Goal: Task Accomplishment & Management: Complete application form

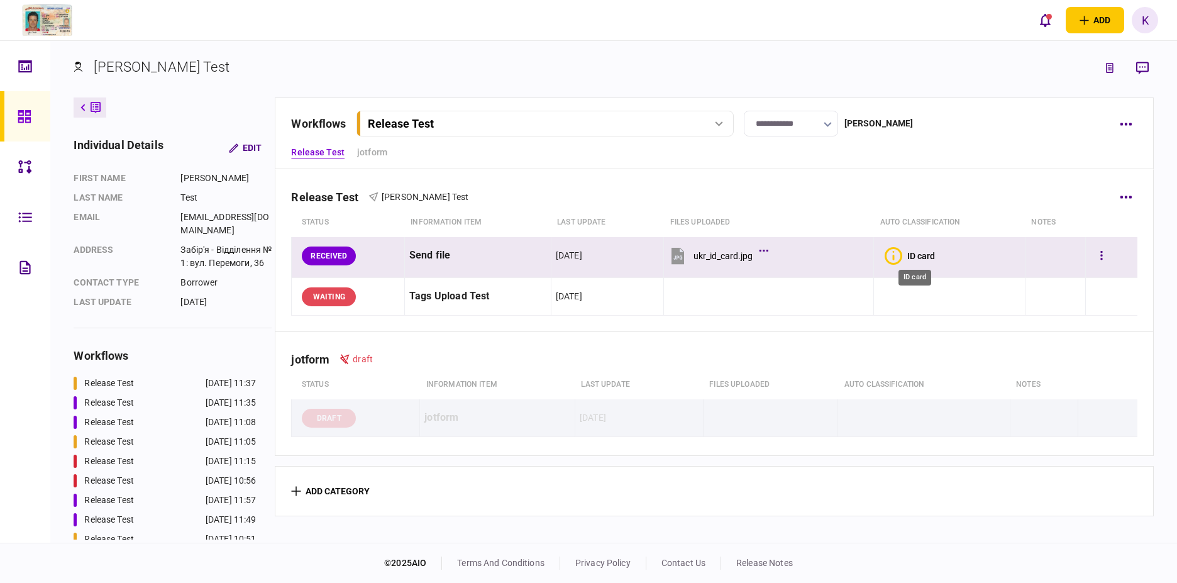
click at [908, 255] on div "ID card" at bounding box center [922, 256] width 28 height 10
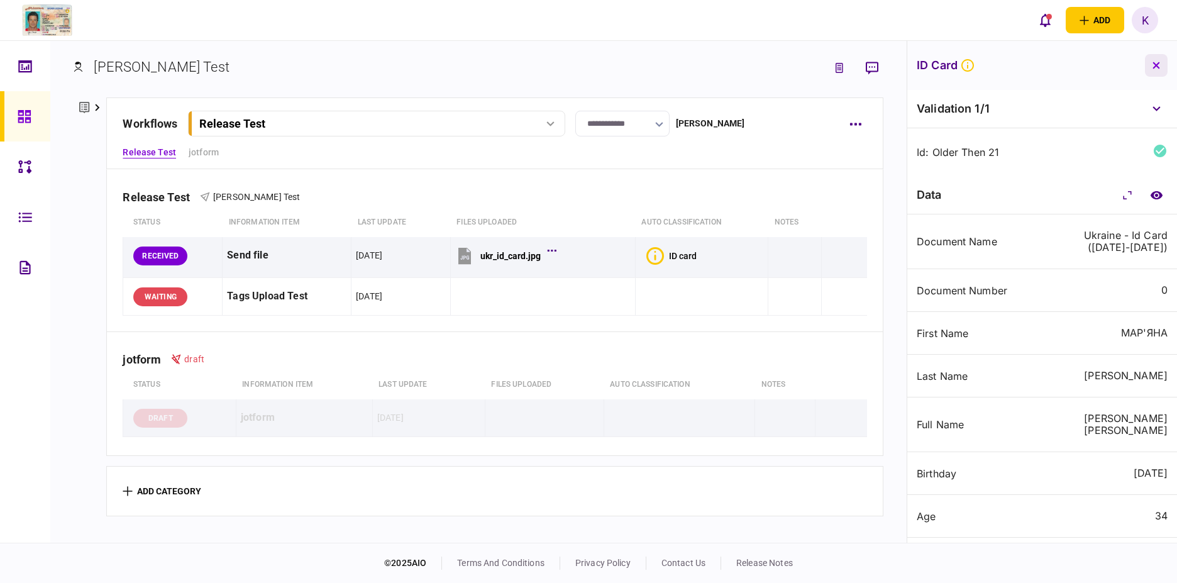
click at [1156, 65] on icon "button" at bounding box center [1156, 65] width 7 height 7
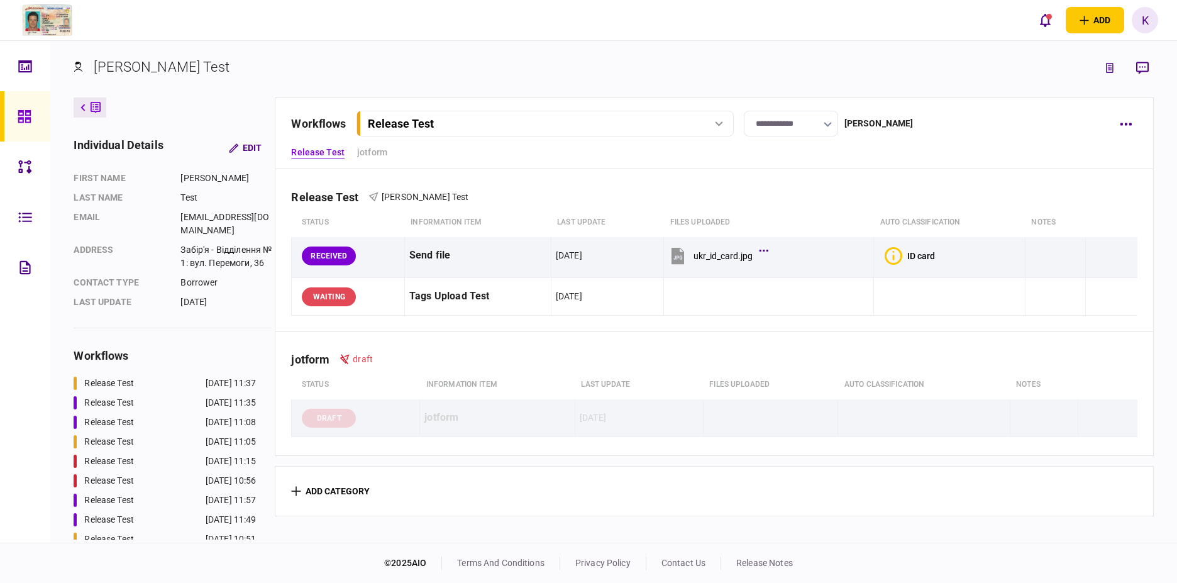
click at [416, 130] on button "Release Test" at bounding box center [545, 124] width 377 height 26
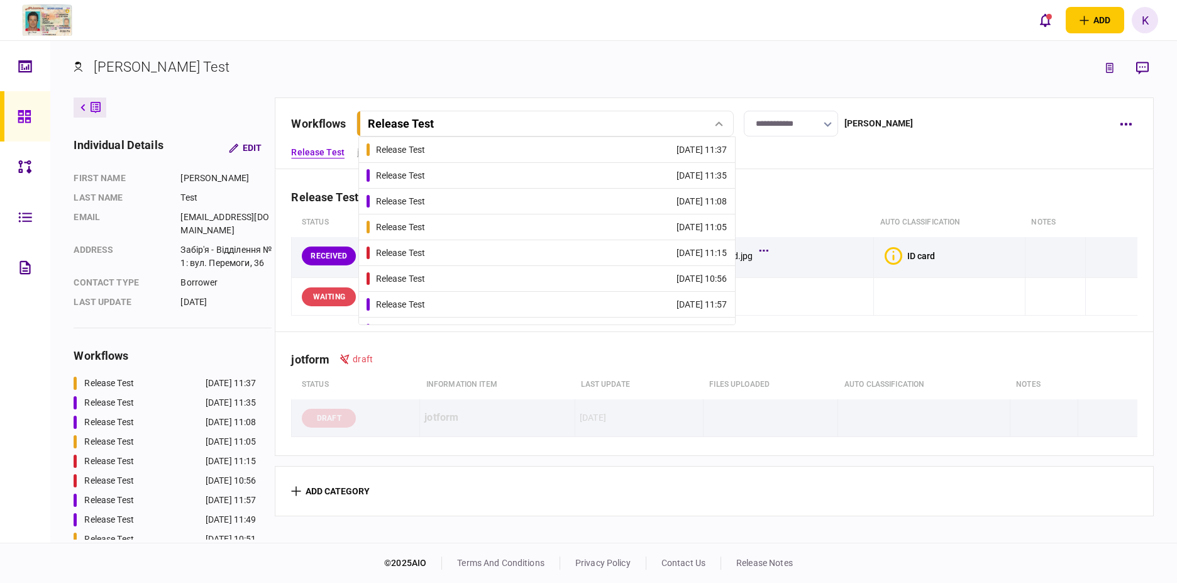
click at [431, 177] on link "Release Test [DATE] 11:35" at bounding box center [547, 175] width 361 height 25
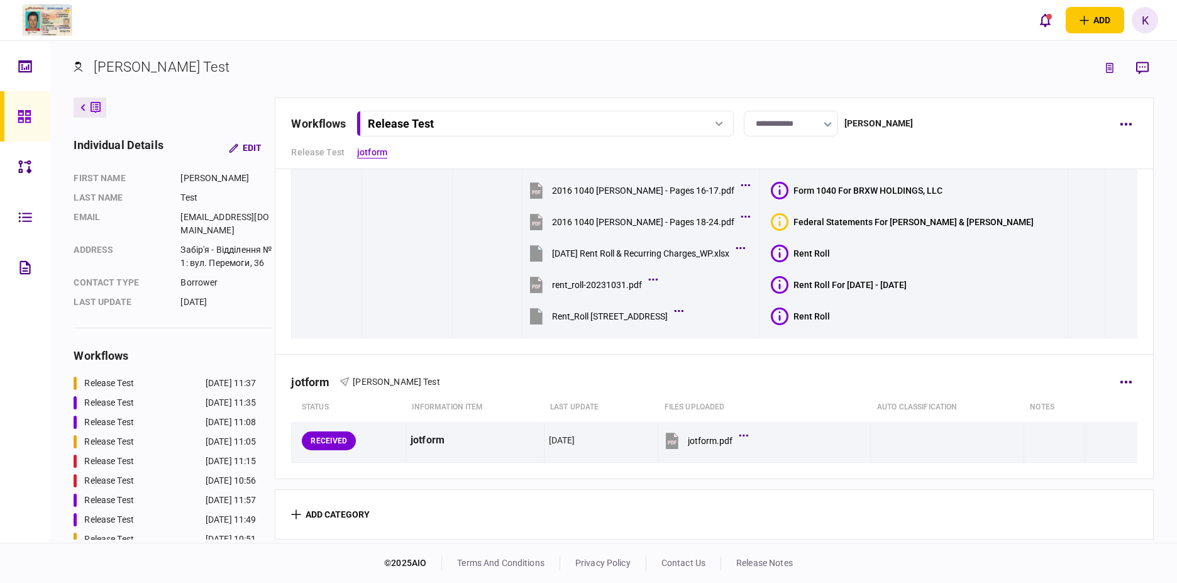
scroll to position [465, 0]
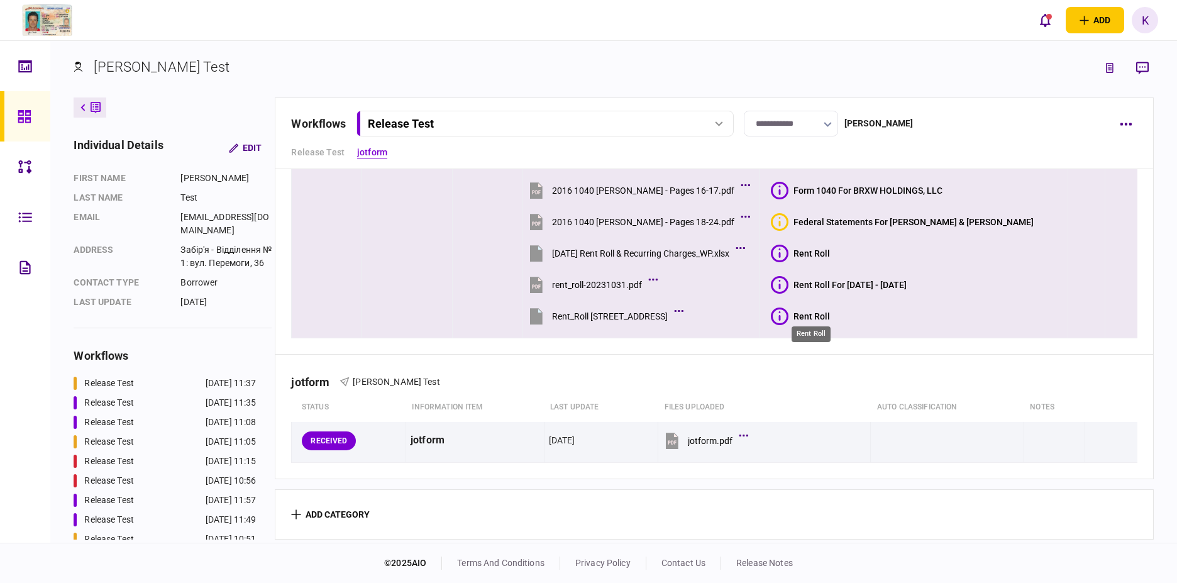
click at [801, 314] on div "Rent Roll" at bounding box center [812, 316] width 36 height 10
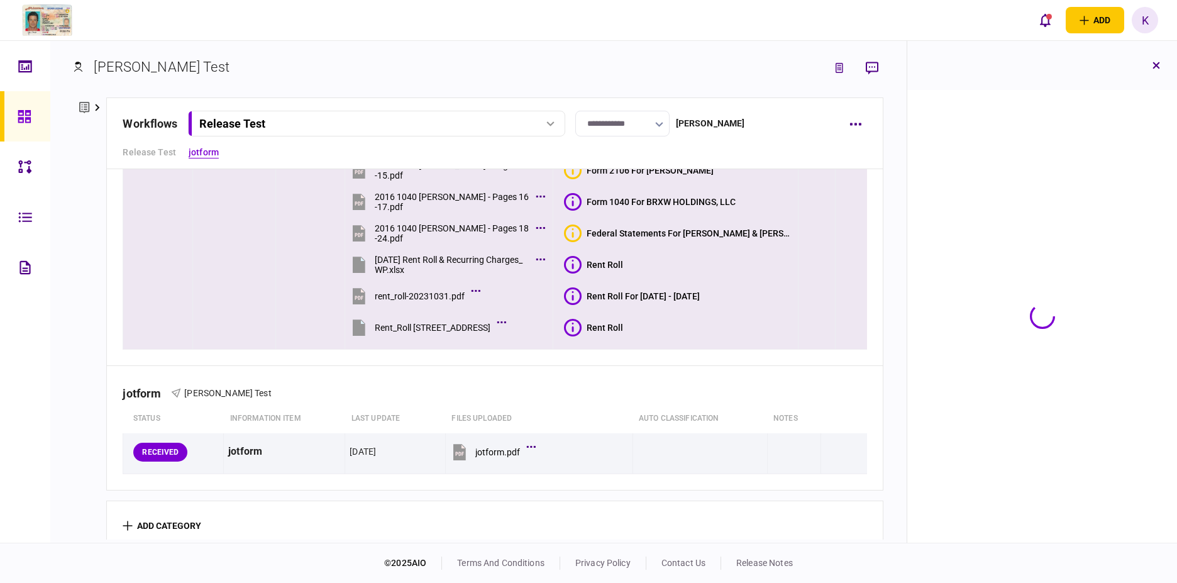
scroll to position [481, 0]
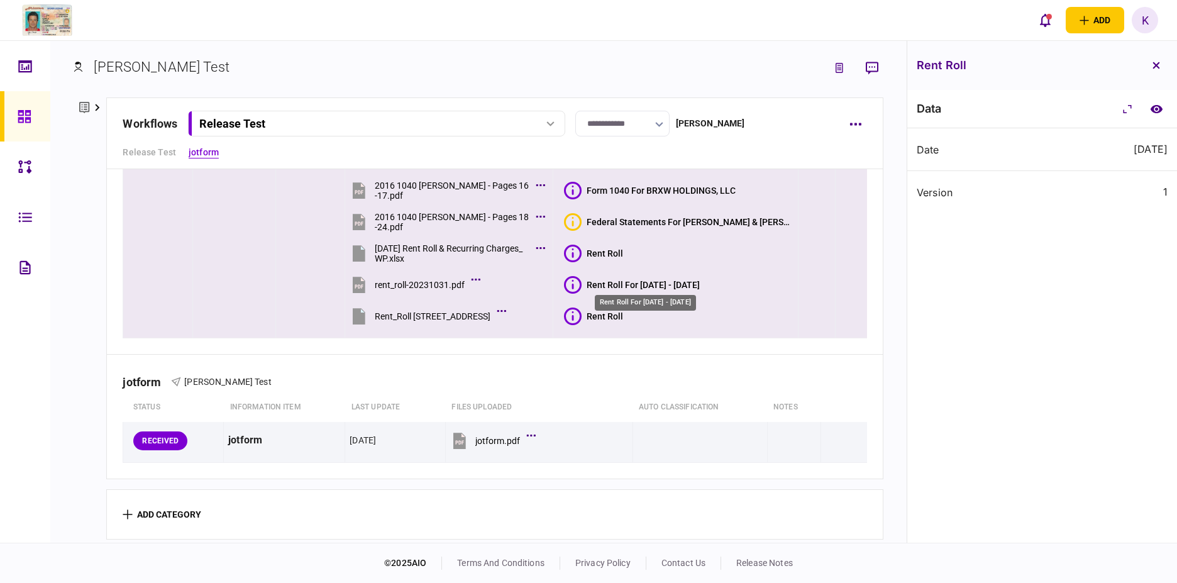
click at [700, 280] on div "Rent Roll For [DATE] - [DATE]" at bounding box center [643, 285] width 113 height 10
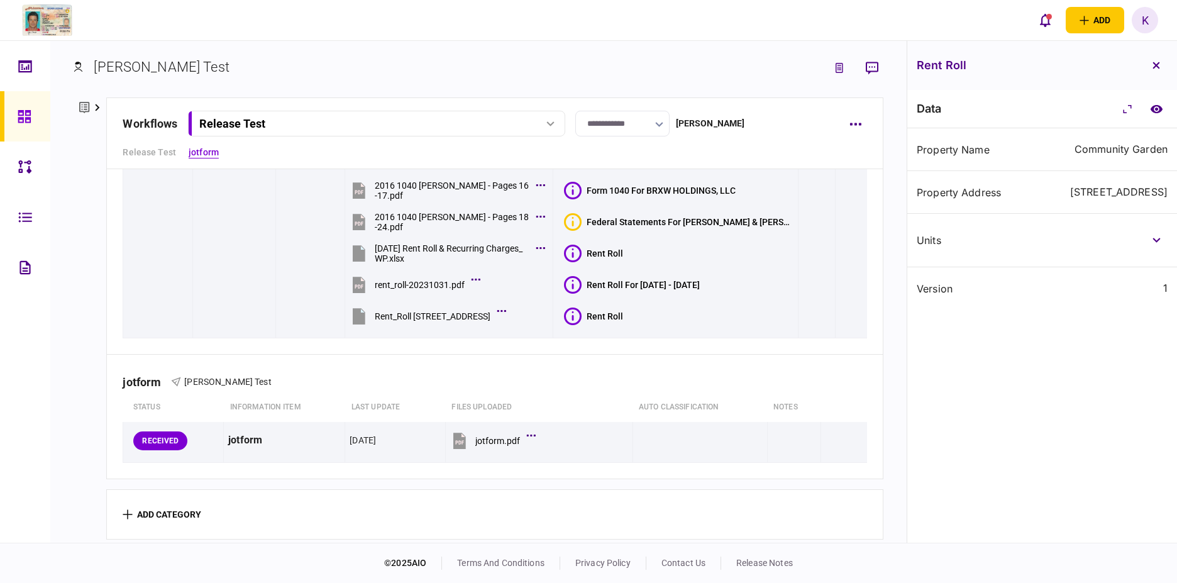
click at [302, 126] on div "Release Test" at bounding box center [361, 123] width 325 height 13
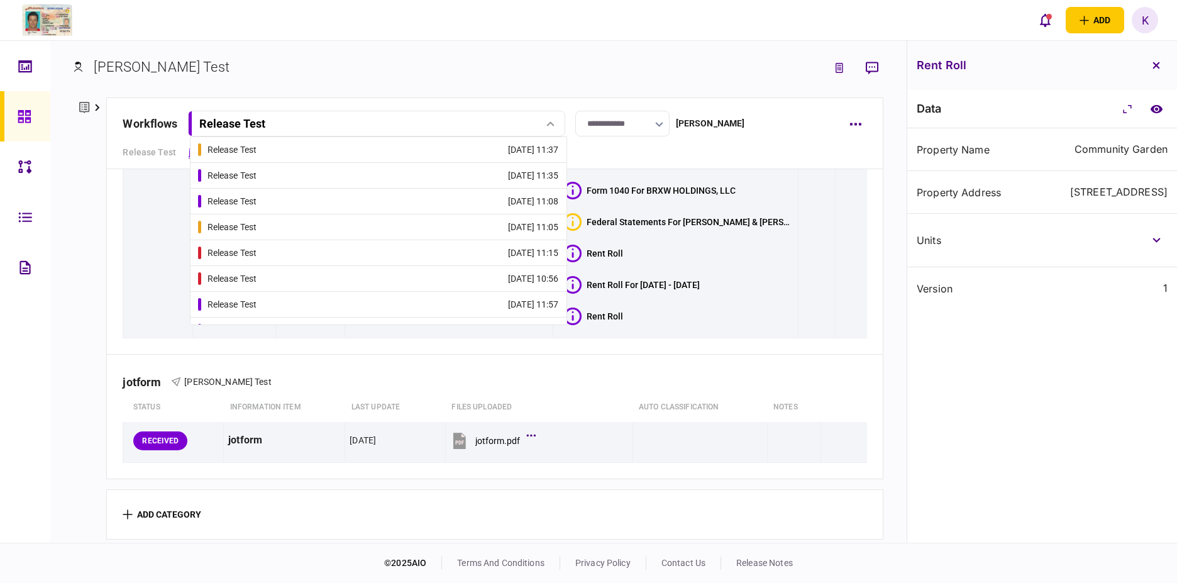
click at [720, 335] on div "Release Test [PERSON_NAME] Test status Information item last update Files uploa…" at bounding box center [494, 24] width 775 height 662
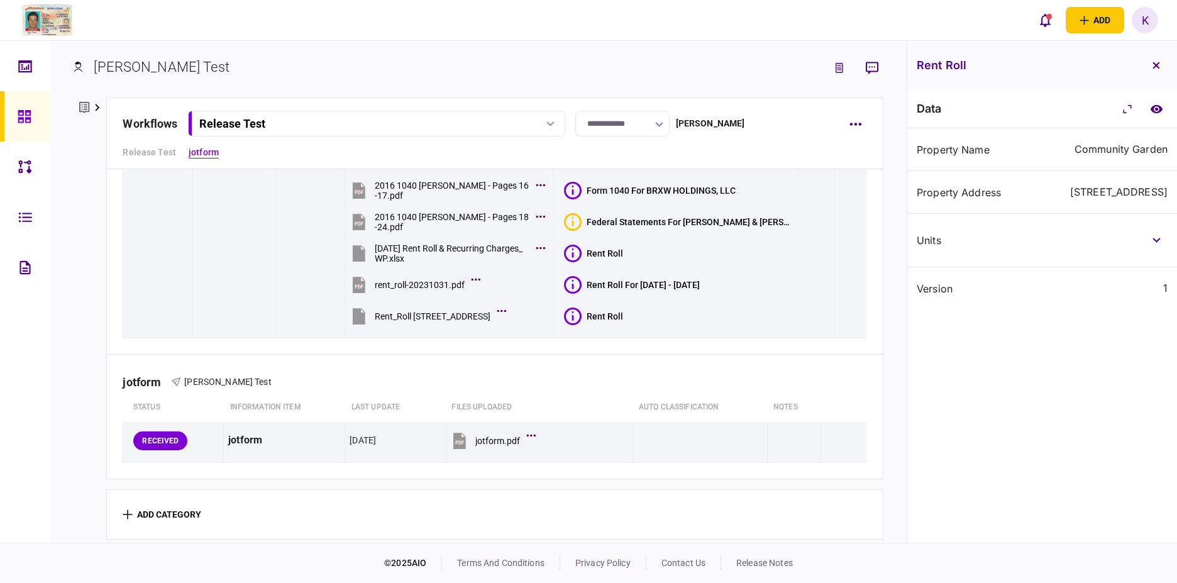
click at [420, 121] on div "Release Test" at bounding box center [361, 123] width 325 height 13
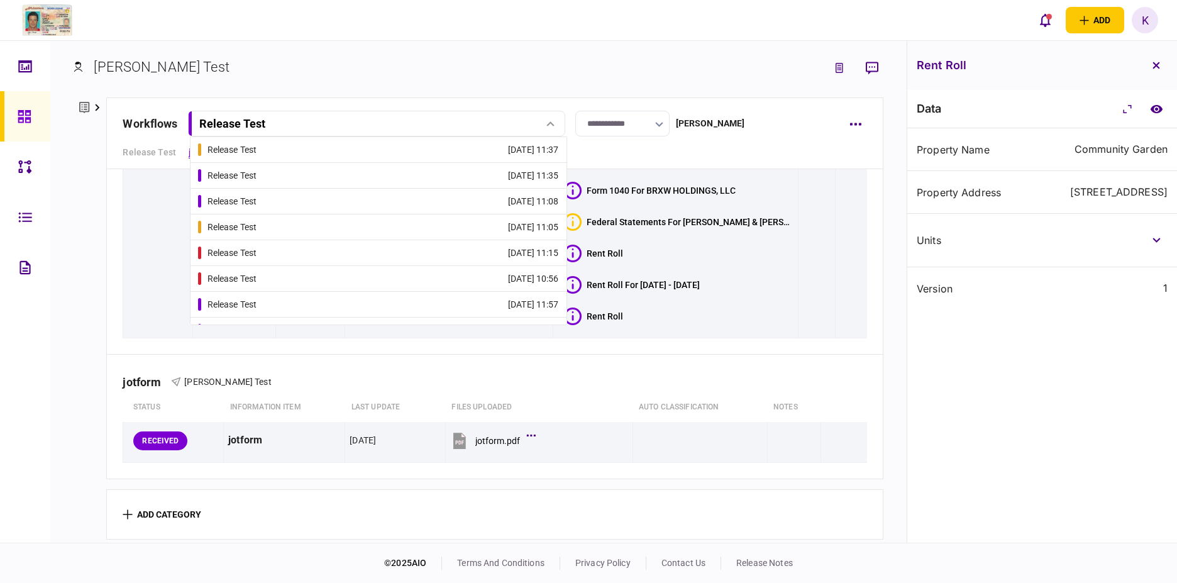
click at [325, 151] on link "Release Test [DATE] 11:37" at bounding box center [378, 149] width 361 height 25
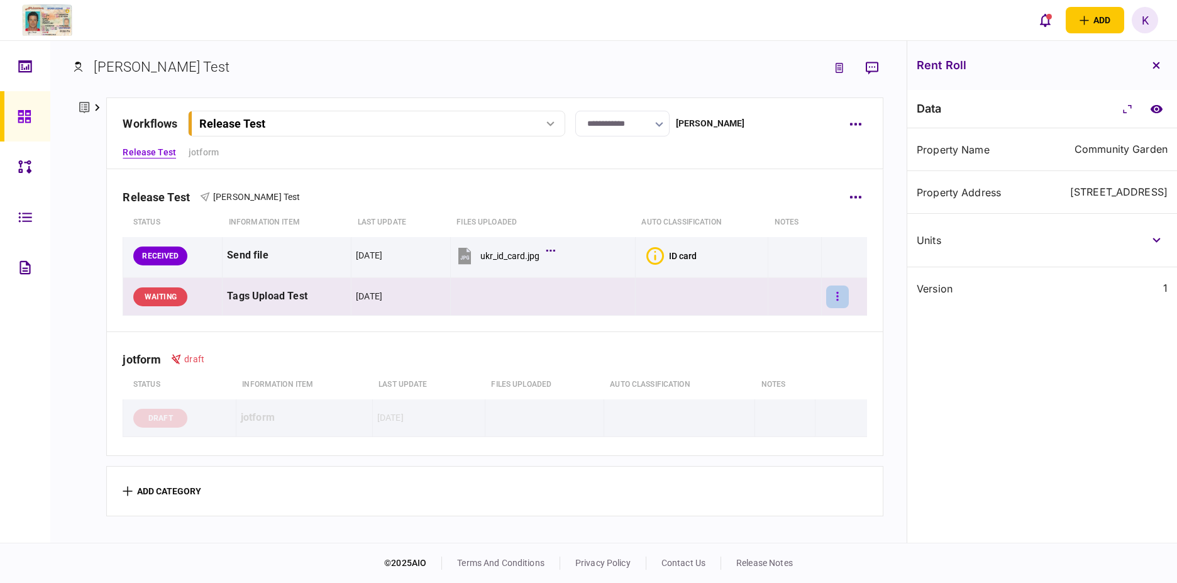
click at [830, 306] on button "button" at bounding box center [837, 297] width 23 height 23
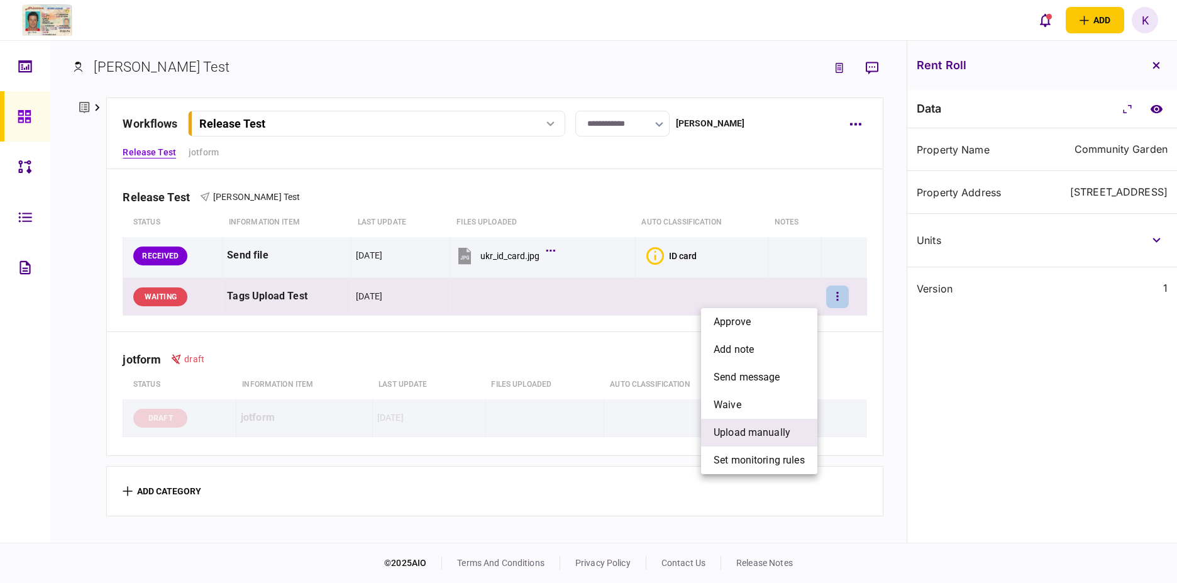
click at [785, 435] on span "upload manually" at bounding box center [752, 432] width 77 height 15
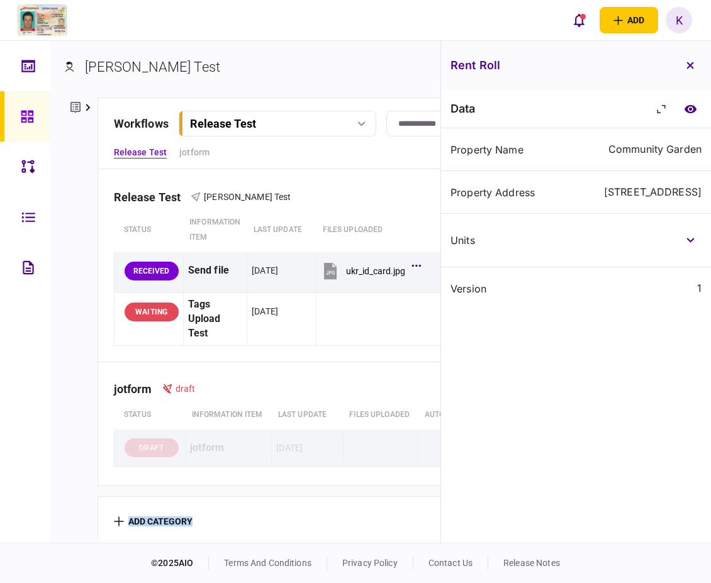
scroll to position [3, 0]
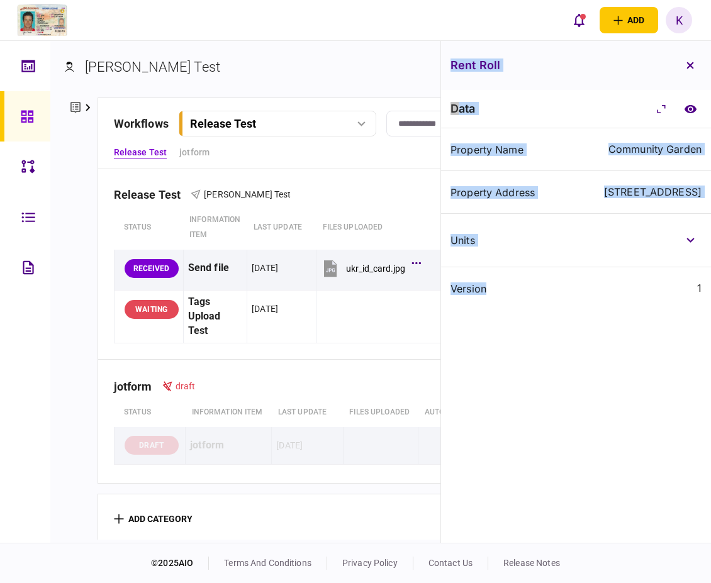
drag, startPoint x: 274, startPoint y: 538, endPoint x: 469, endPoint y: 521, distance: 195.7
click at [469, 521] on section "[PERSON_NAME] Test individual details Edit First name [PERSON_NAME] Last name T…" at bounding box center [380, 292] width 660 height 502
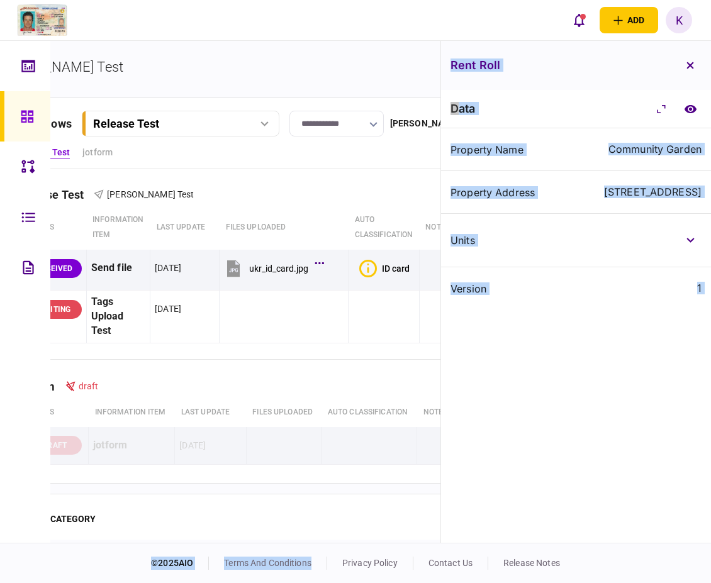
drag, startPoint x: 331, startPoint y: 543, endPoint x: 435, endPoint y: 540, distance: 103.8
click at [435, 540] on div "add business identity individual identity K K [PERSON_NAME] [PERSON_NAME][EMAIL…" at bounding box center [355, 291] width 711 height 583
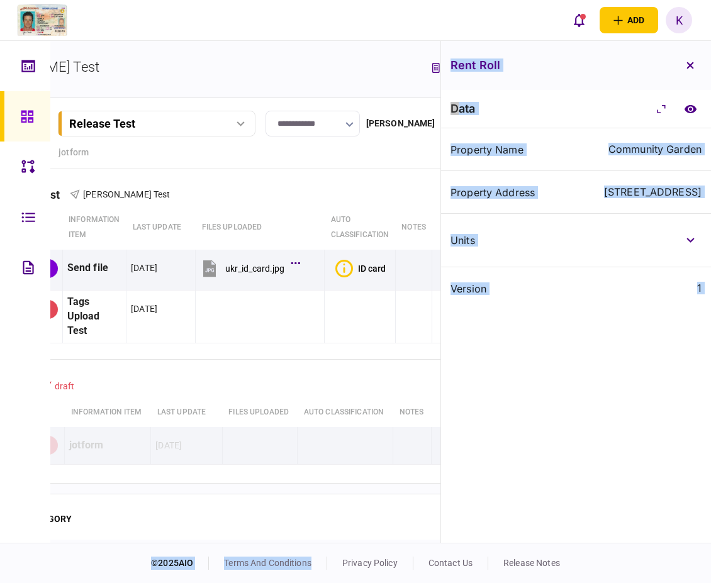
scroll to position [0, 184]
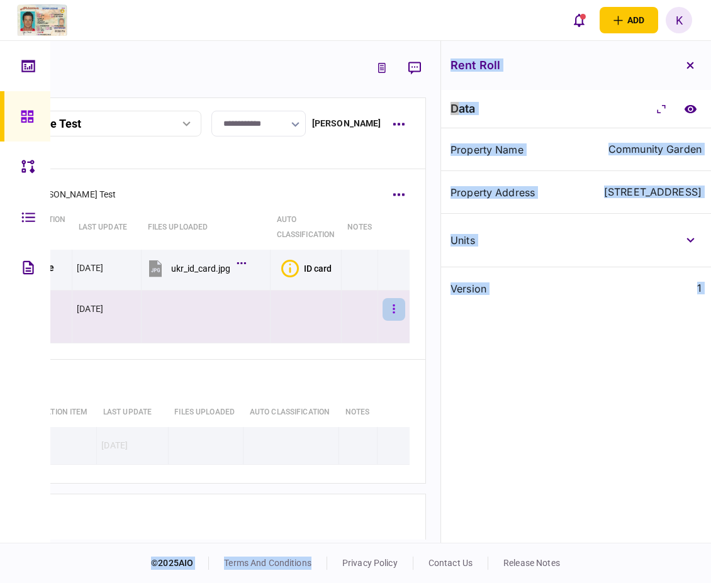
click at [382, 318] on button "button" at bounding box center [393, 309] width 23 height 23
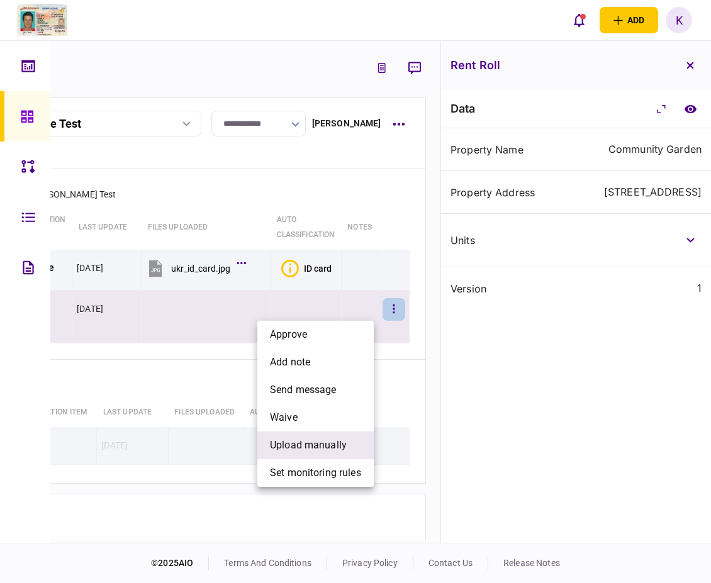
click at [344, 448] on span "upload manually" at bounding box center [308, 445] width 77 height 15
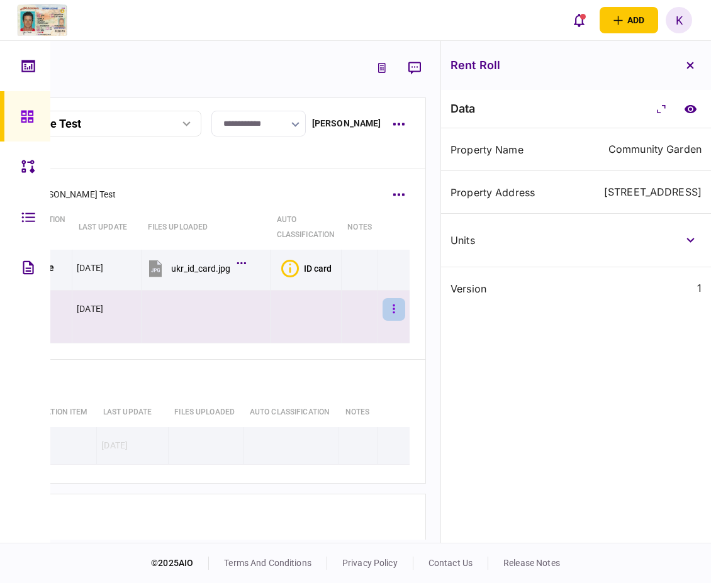
click at [392, 308] on icon "button" at bounding box center [393, 309] width 3 height 12
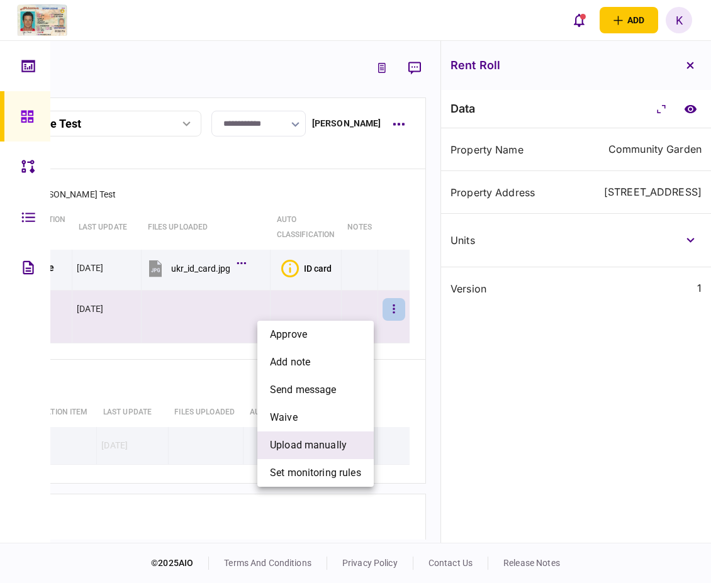
click at [370, 440] on li "upload manually" at bounding box center [315, 445] width 116 height 28
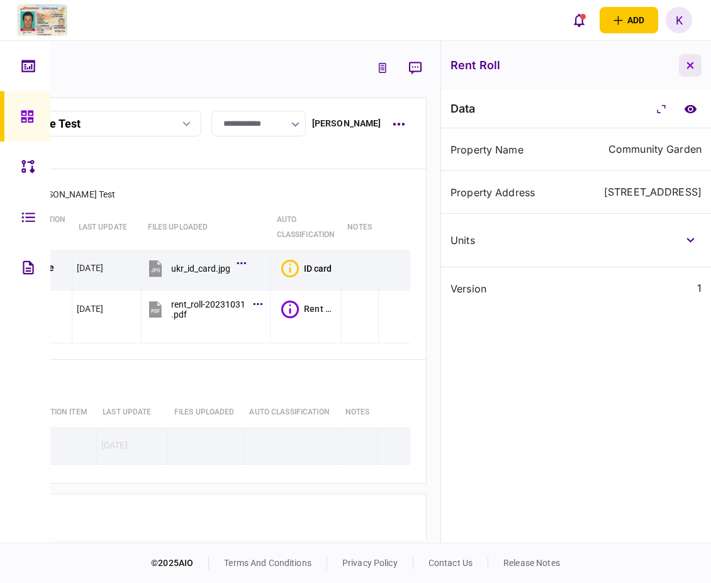
click at [696, 59] on button "button" at bounding box center [690, 65] width 23 height 23
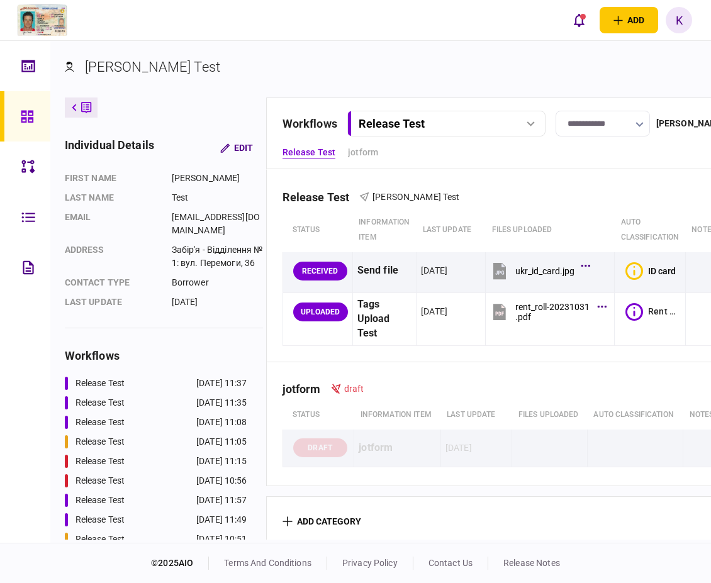
drag, startPoint x: 469, startPoint y: 542, endPoint x: 675, endPoint y: 529, distance: 207.3
click at [675, 529] on div "[PERSON_NAME] Test individual details Edit First name [PERSON_NAME] Last name T…" at bounding box center [380, 292] width 660 height 502
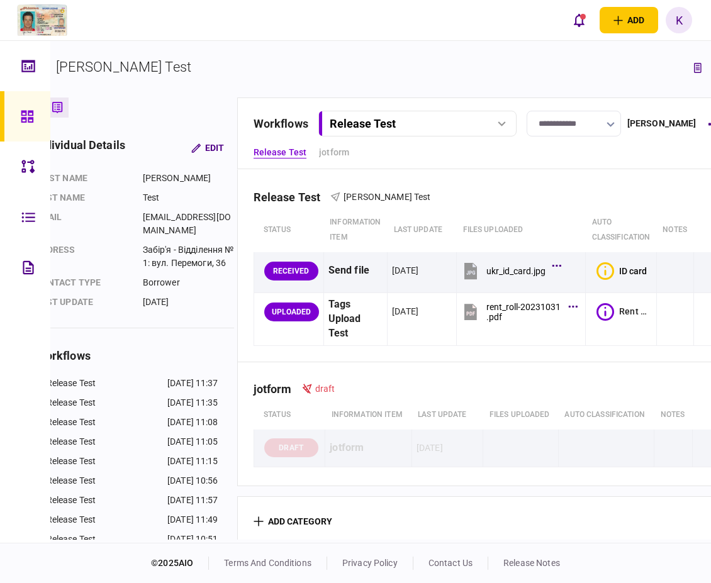
scroll to position [0, 85]
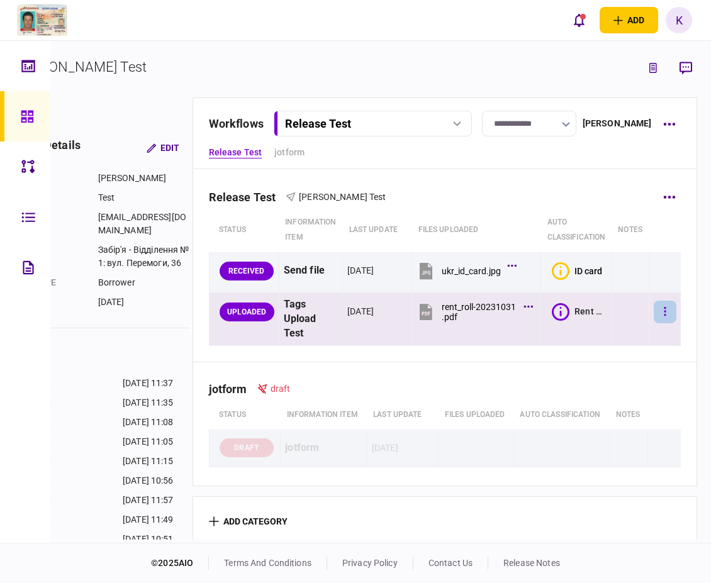
click at [664, 311] on icon "button" at bounding box center [665, 311] width 2 height 9
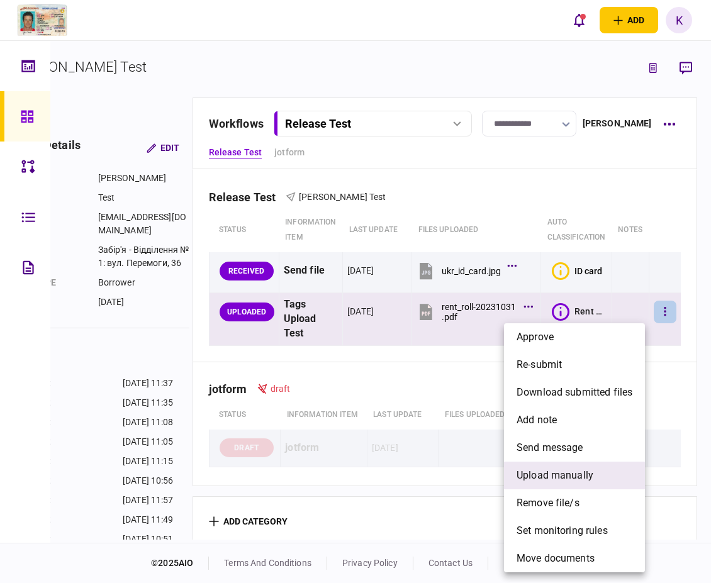
click at [592, 475] on li "upload manually" at bounding box center [574, 476] width 141 height 28
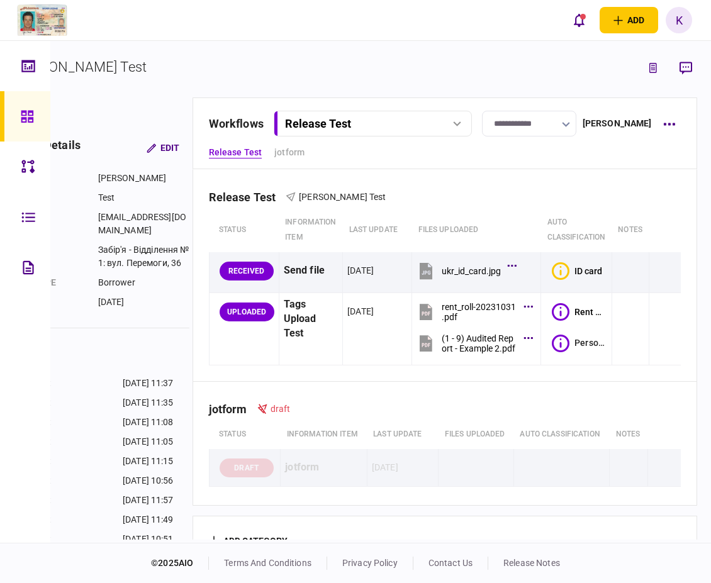
click at [438, 516] on section "add category" at bounding box center [444, 541] width 504 height 50
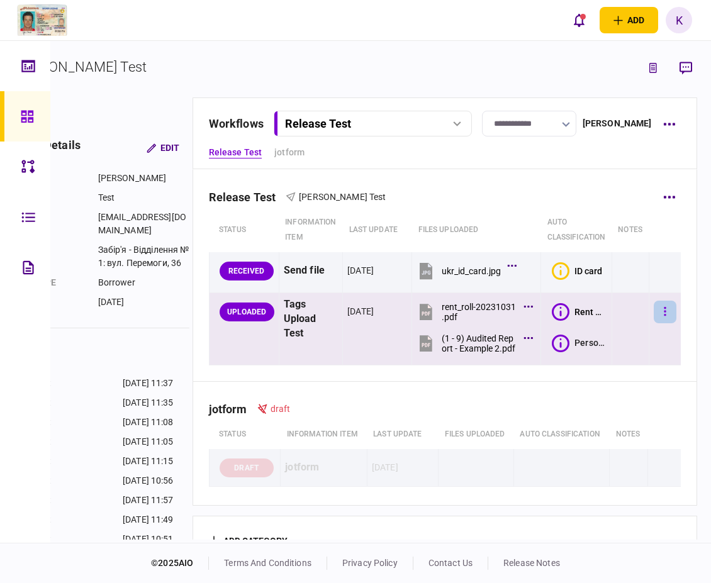
click at [660, 308] on button "button" at bounding box center [664, 312] width 23 height 23
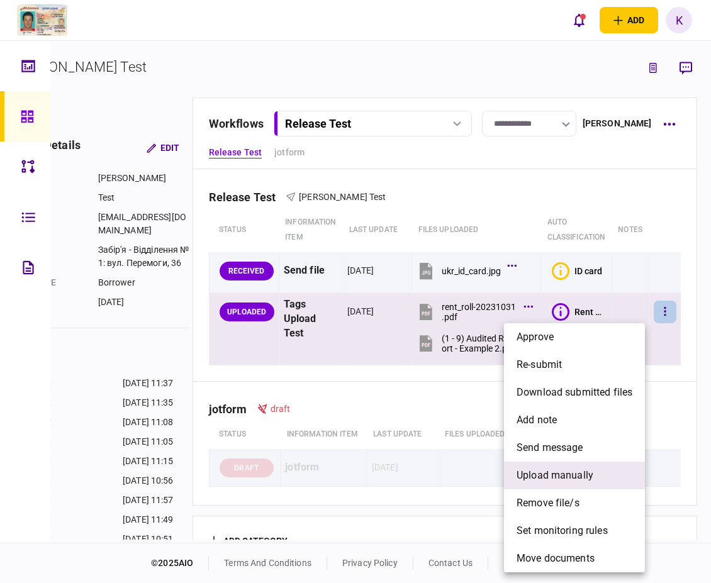
click at [575, 476] on span "upload manually" at bounding box center [554, 475] width 77 height 15
